Goal: Task Accomplishment & Management: Manage account settings

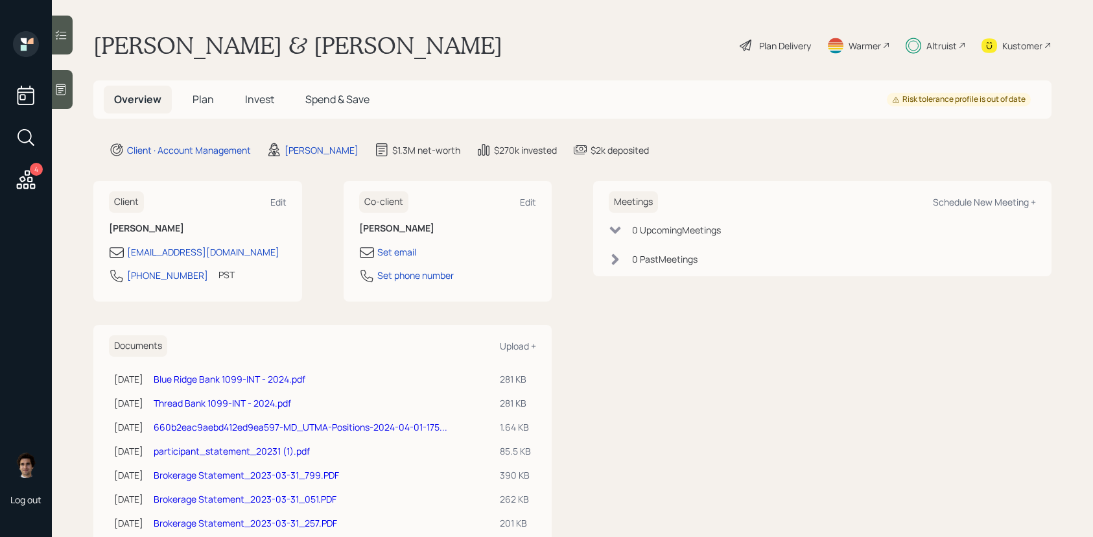
click at [274, 108] on h5 "Invest" at bounding box center [260, 100] width 50 height 28
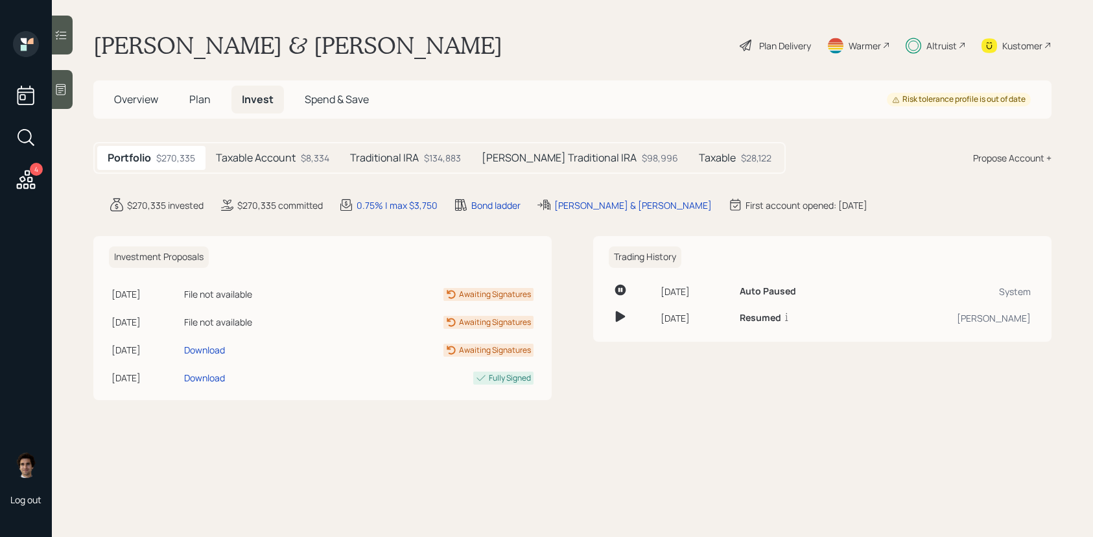
click at [294, 148] on div "Taxable Account $8,334" at bounding box center [273, 158] width 134 height 24
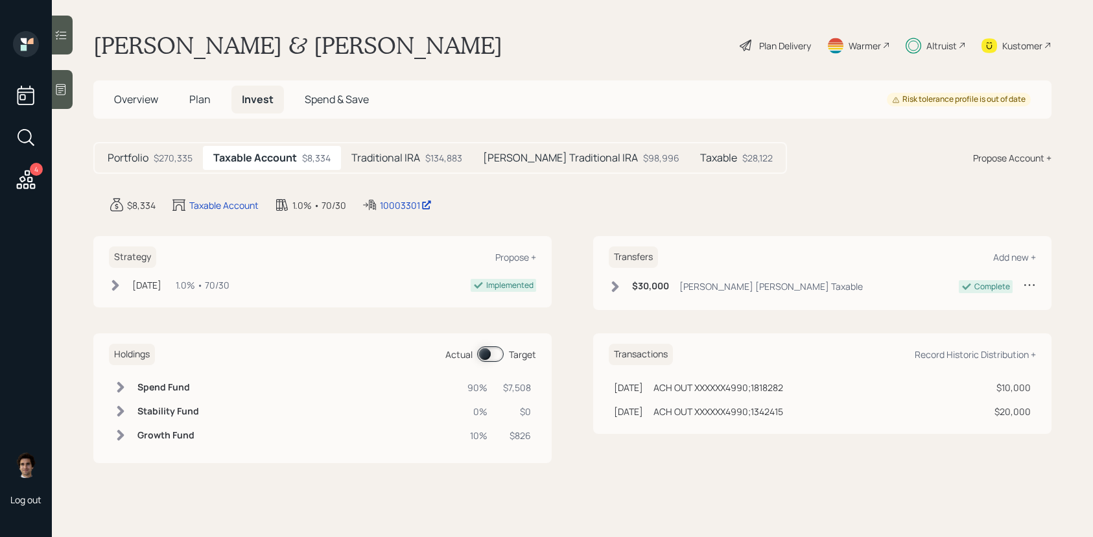
click at [297, 154] on div "Taxable Account $8,334" at bounding box center [272, 158] width 138 height 24
click at [407, 200] on div "10003301" at bounding box center [406, 205] width 52 height 14
